Goal: Transaction & Acquisition: Download file/media

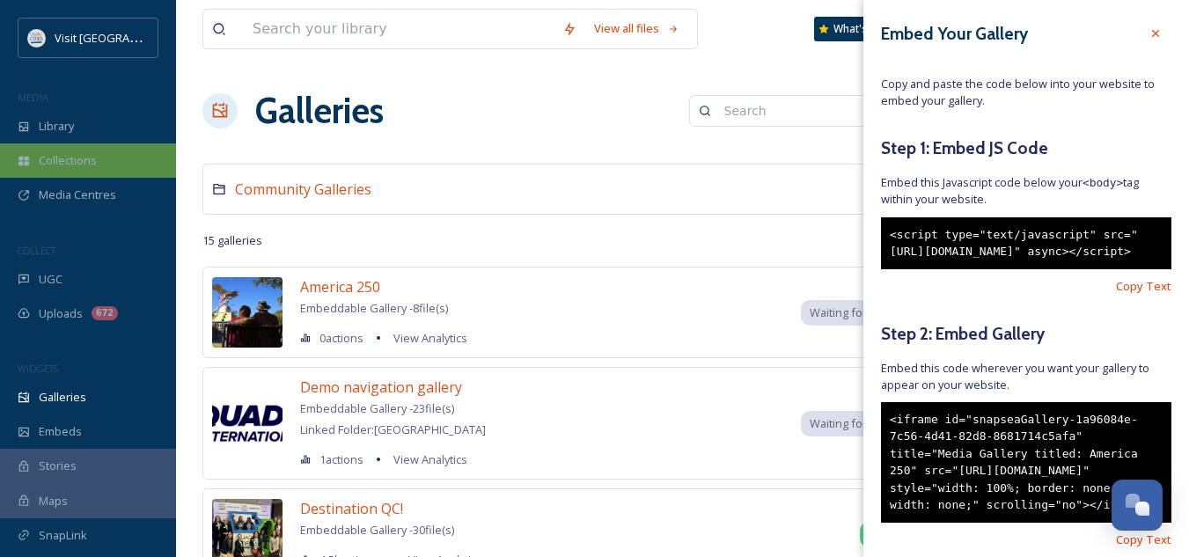
scroll to position [130, 0]
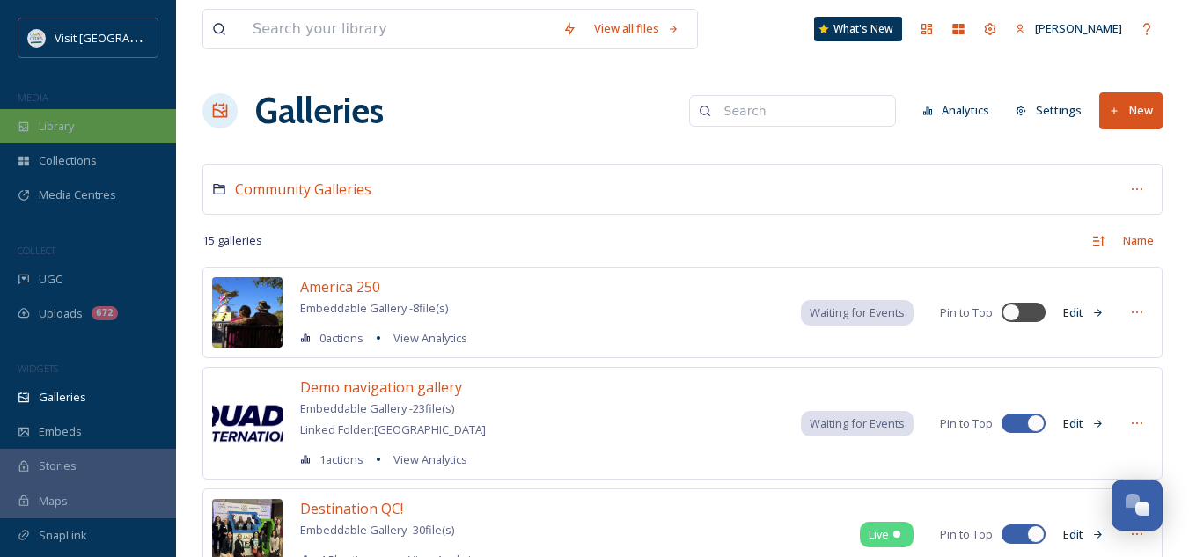
click at [88, 121] on div "Library" at bounding box center [88, 126] width 176 height 34
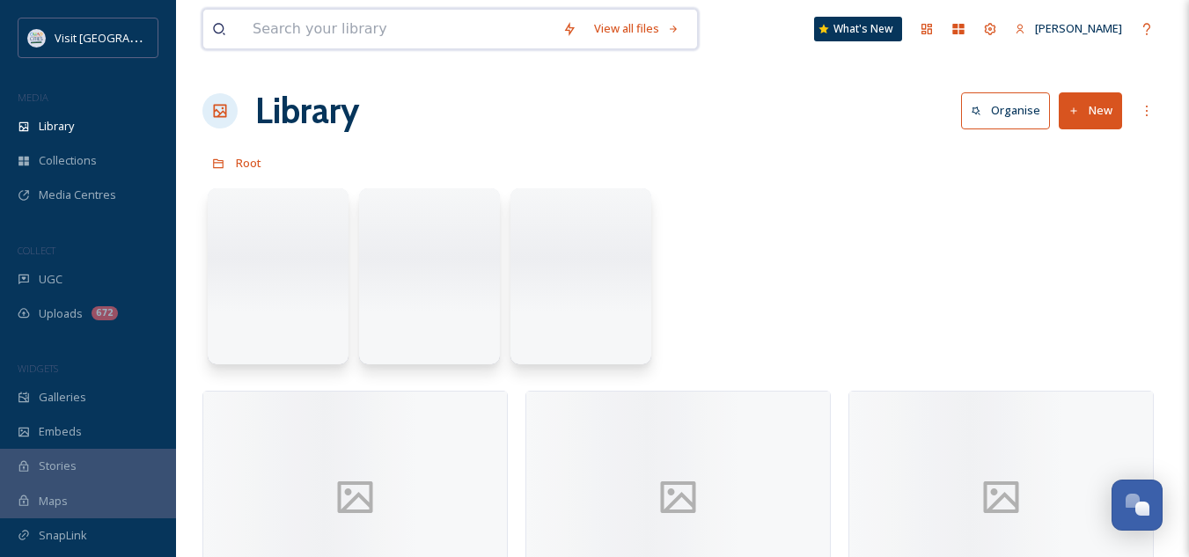
click at [365, 20] on input at bounding box center [399, 29] width 310 height 39
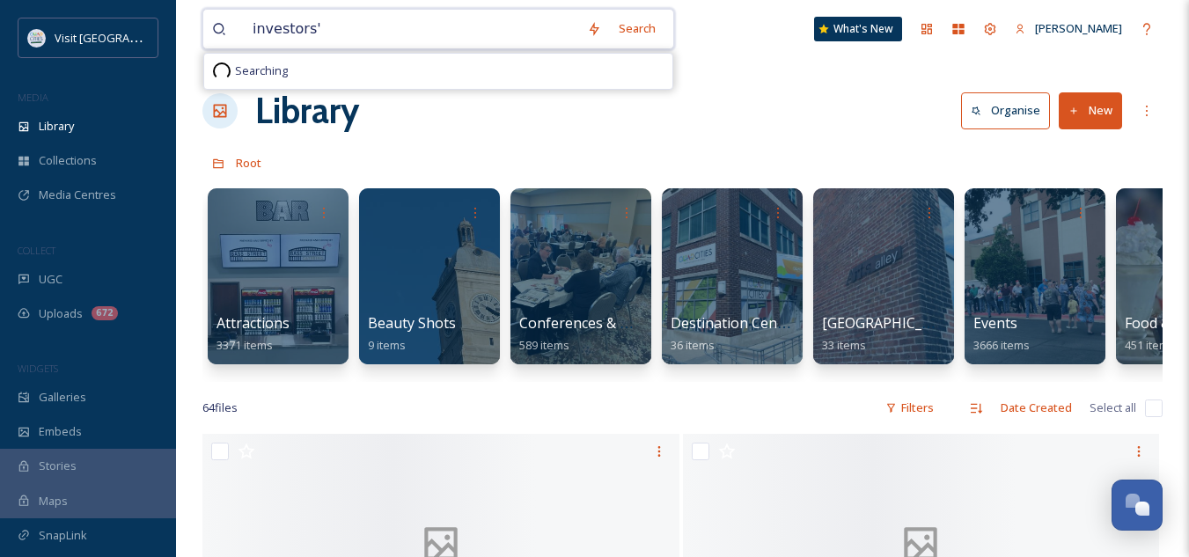
type input "investors"
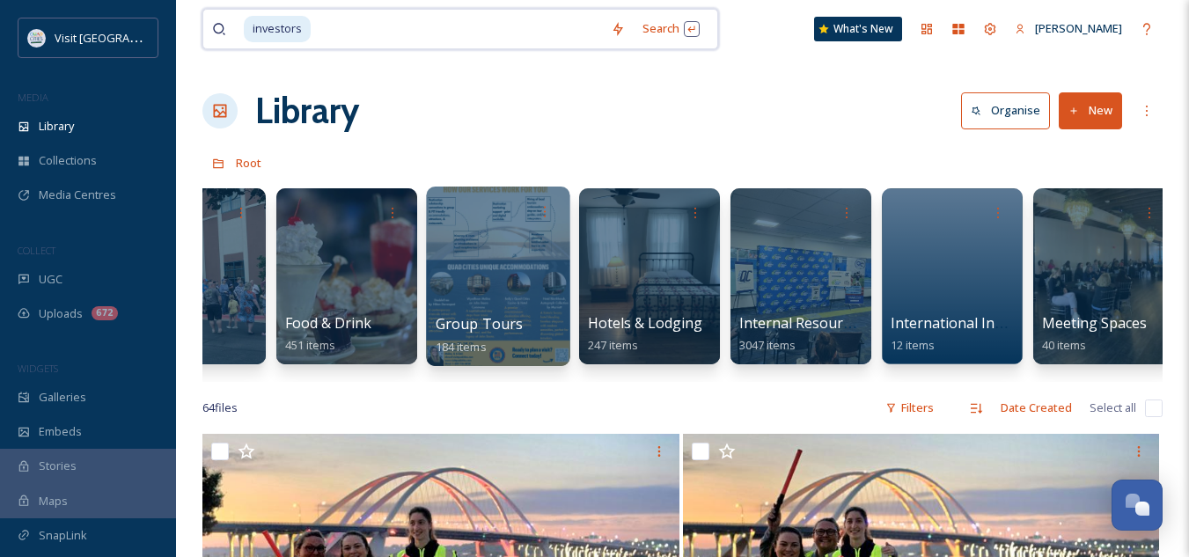
scroll to position [0, 805]
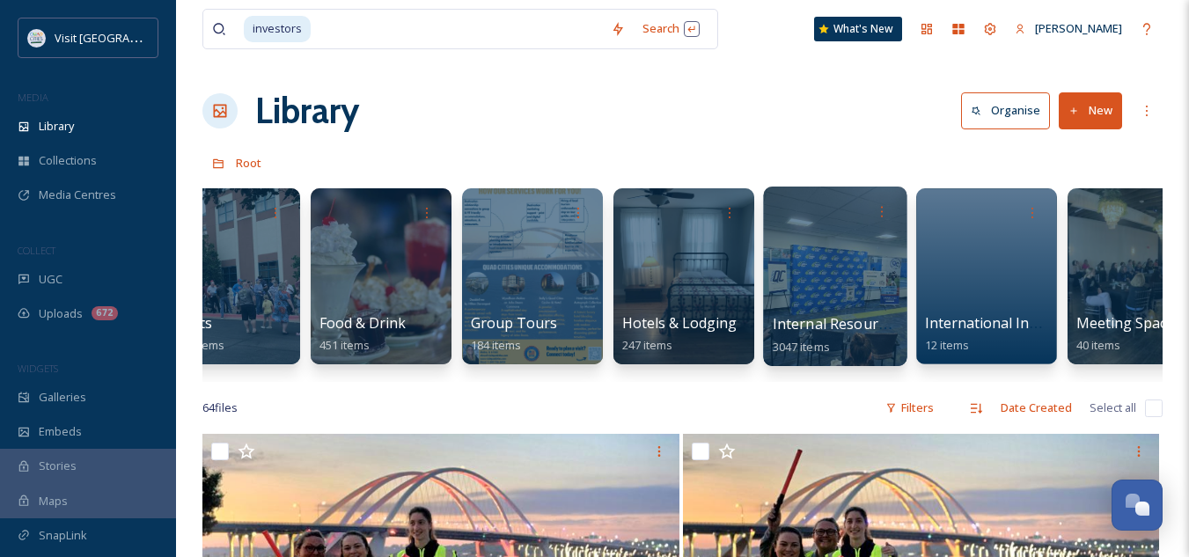
click at [847, 325] on span "Internal Resources" at bounding box center [837, 323] width 128 height 19
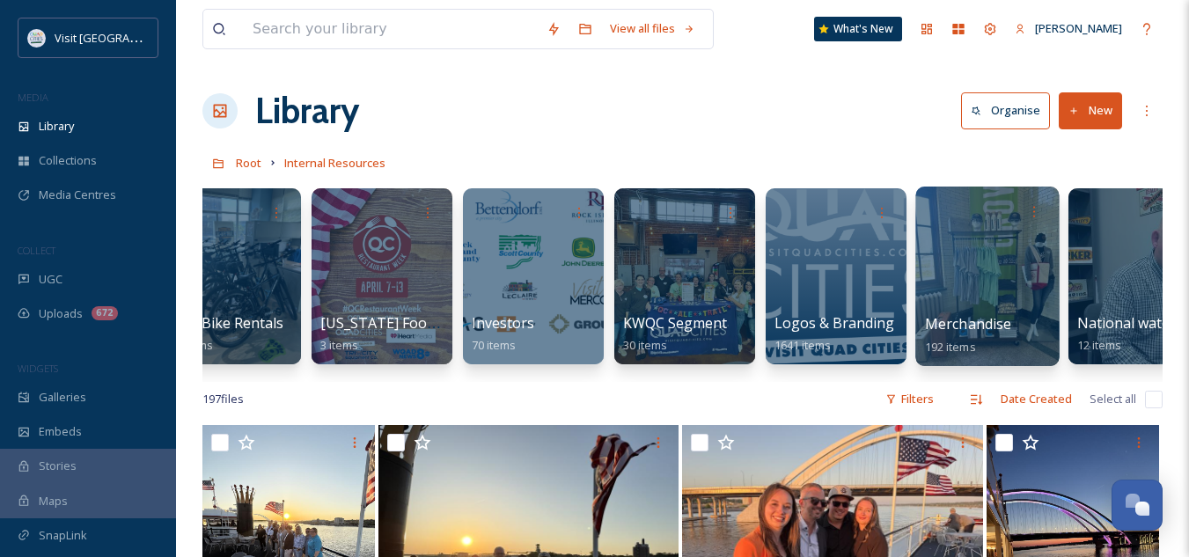
scroll to position [0, 1558]
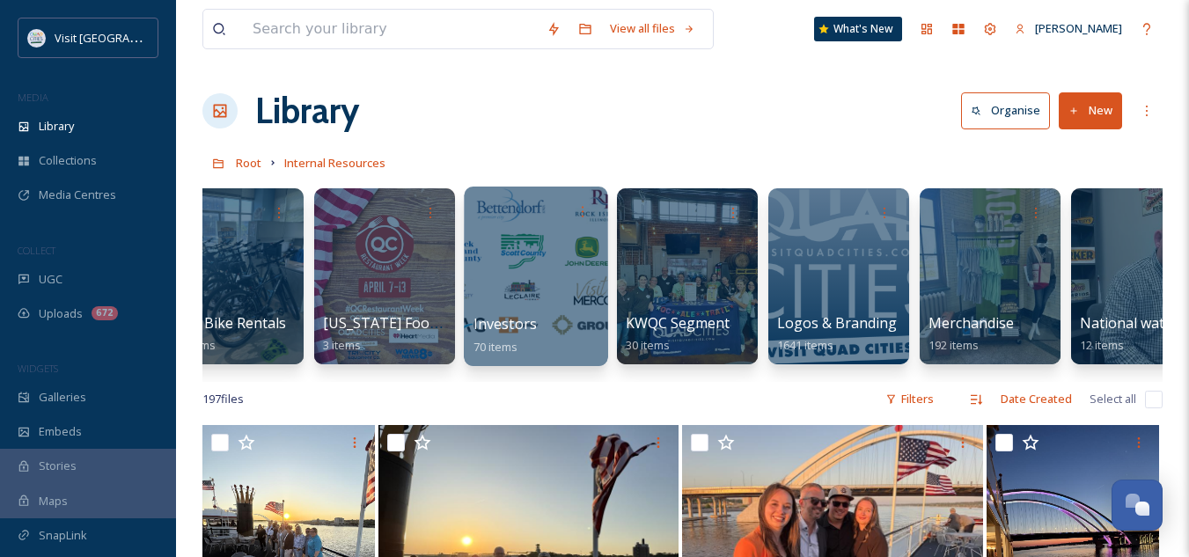
click at [504, 326] on span "Investors" at bounding box center [504, 323] width 63 height 19
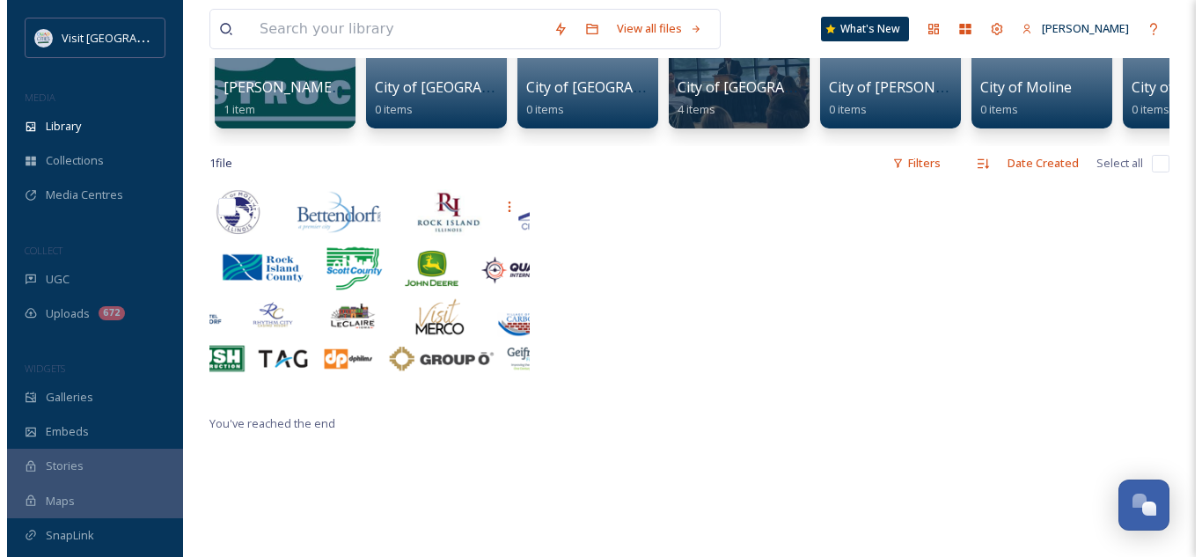
scroll to position [238, 0]
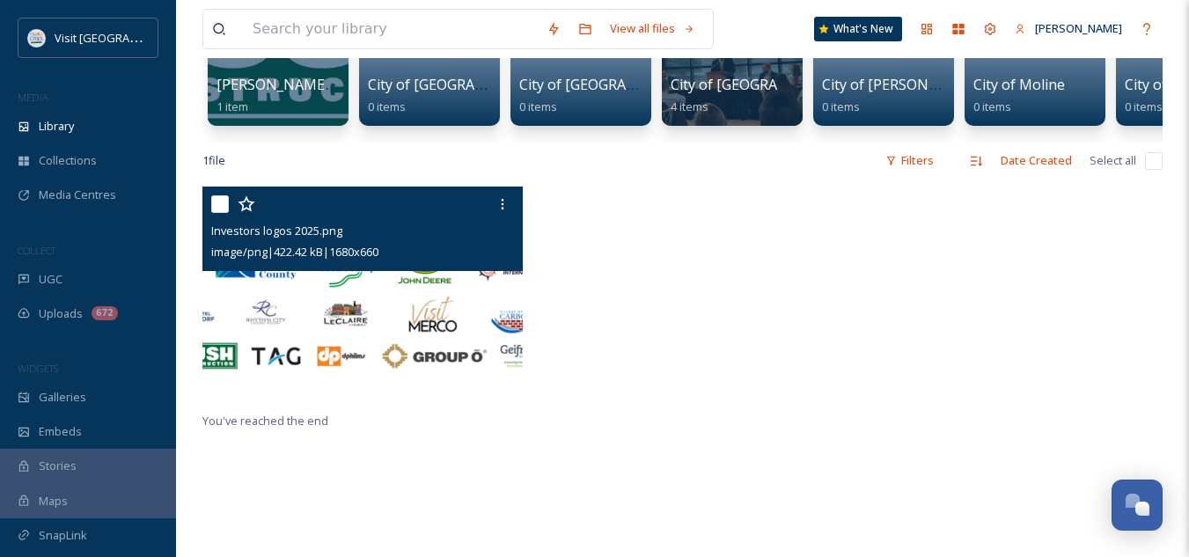
click at [384, 318] on img at bounding box center [362, 297] width 320 height 220
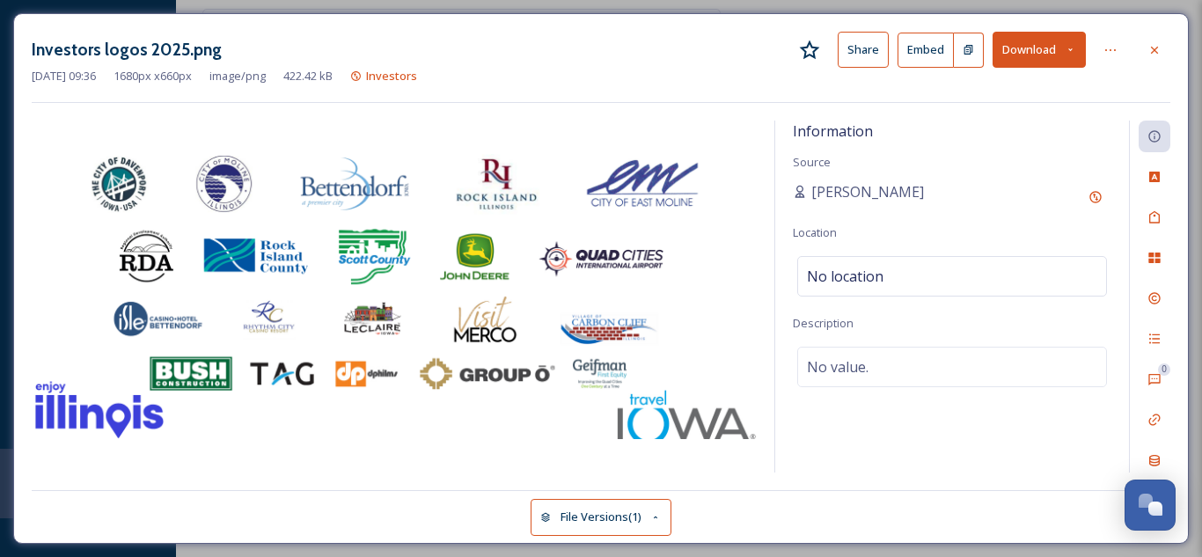
click at [1042, 52] on button "Download" at bounding box center [1039, 50] width 93 height 36
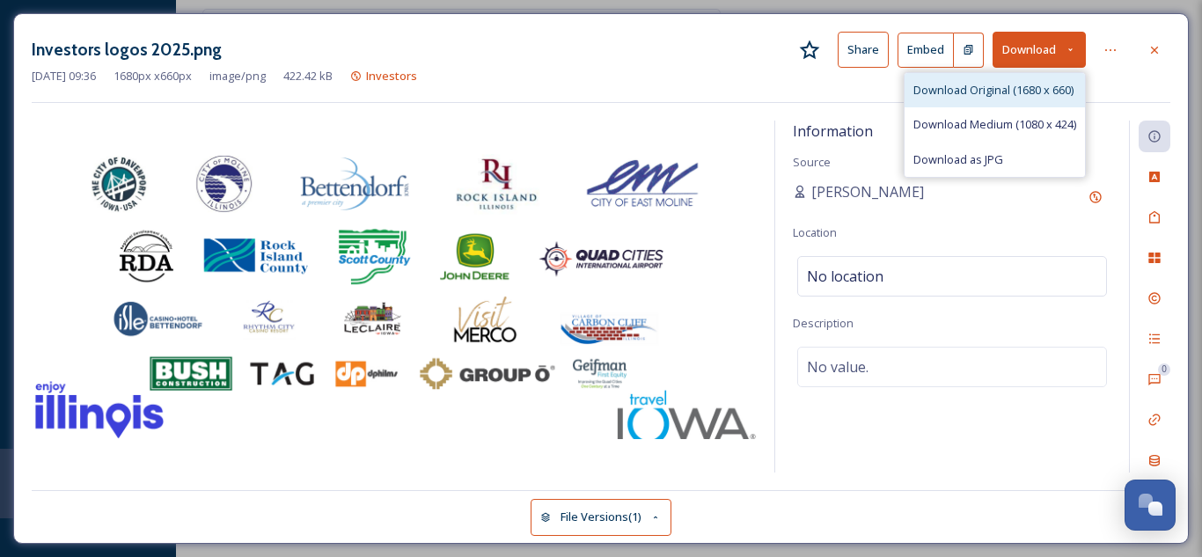
click at [1022, 94] on span "Download Original (1680 x 660)" at bounding box center [993, 90] width 160 height 17
